Goal: Subscribe to service/newsletter

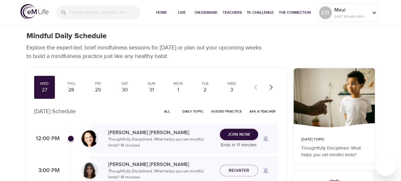
click at [236, 137] on span "Join Now" at bounding box center [239, 135] width 22 height 8
